Goal: Obtain resource: Obtain resource

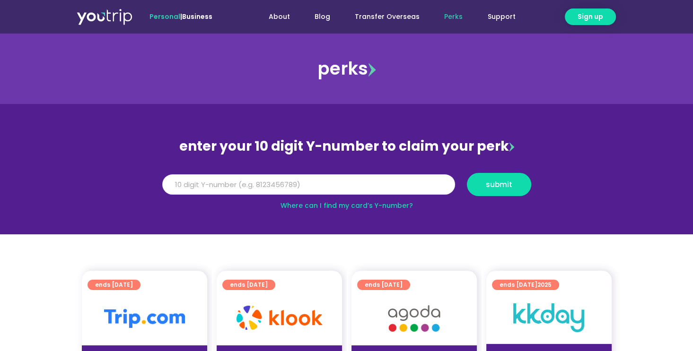
click at [315, 178] on input "Y Number" at bounding box center [308, 185] width 293 height 21
paste input "8101881608"
type input "8101881608"
click at [509, 185] on span "submit" at bounding box center [499, 184] width 26 height 7
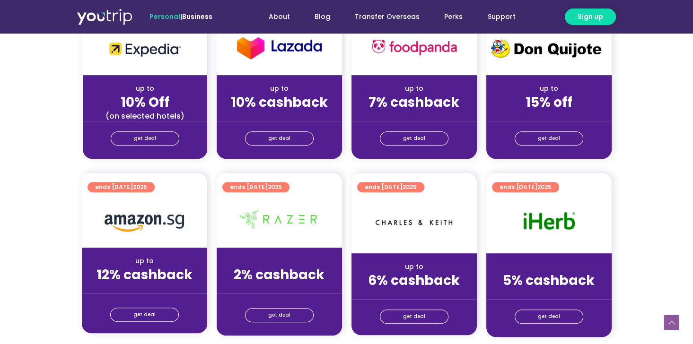
scroll to position [511, 0]
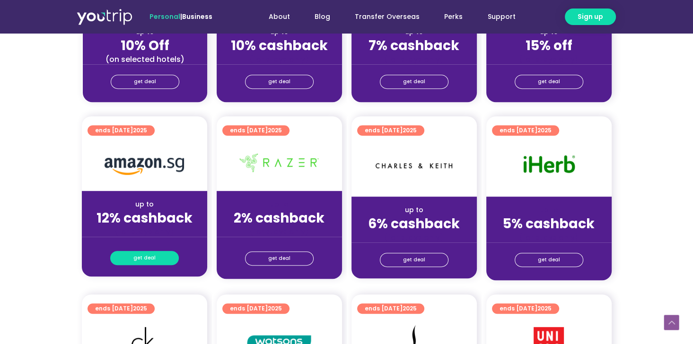
click at [150, 259] on span "get deal" at bounding box center [144, 258] width 22 height 13
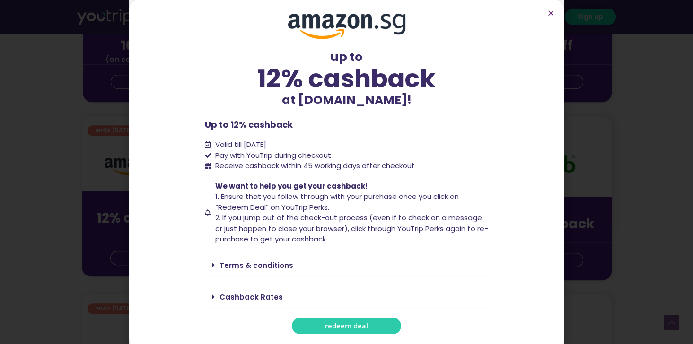
click at [350, 332] on link "redeem deal" at bounding box center [346, 326] width 109 height 17
